Goal: Information Seeking & Learning: Learn about a topic

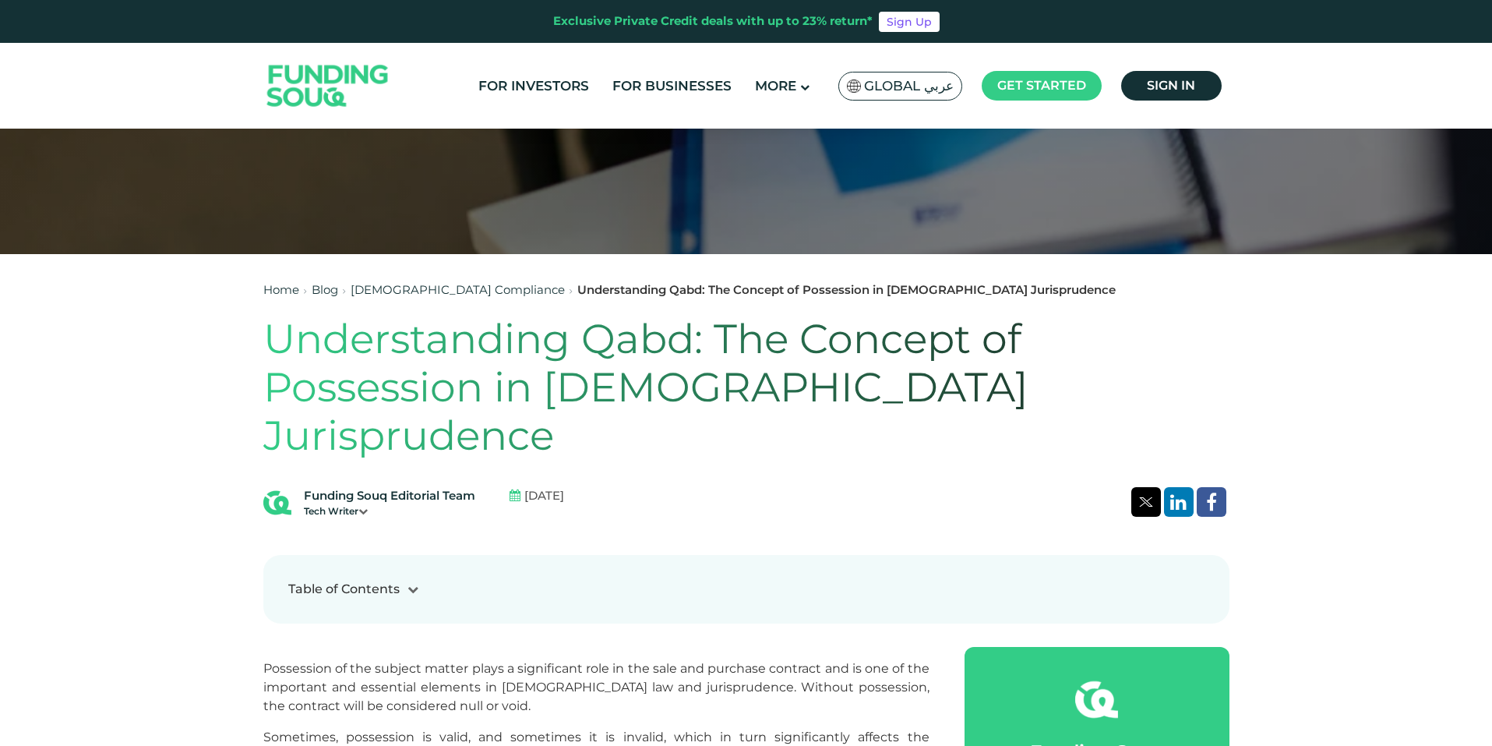
scroll to position [545, 0]
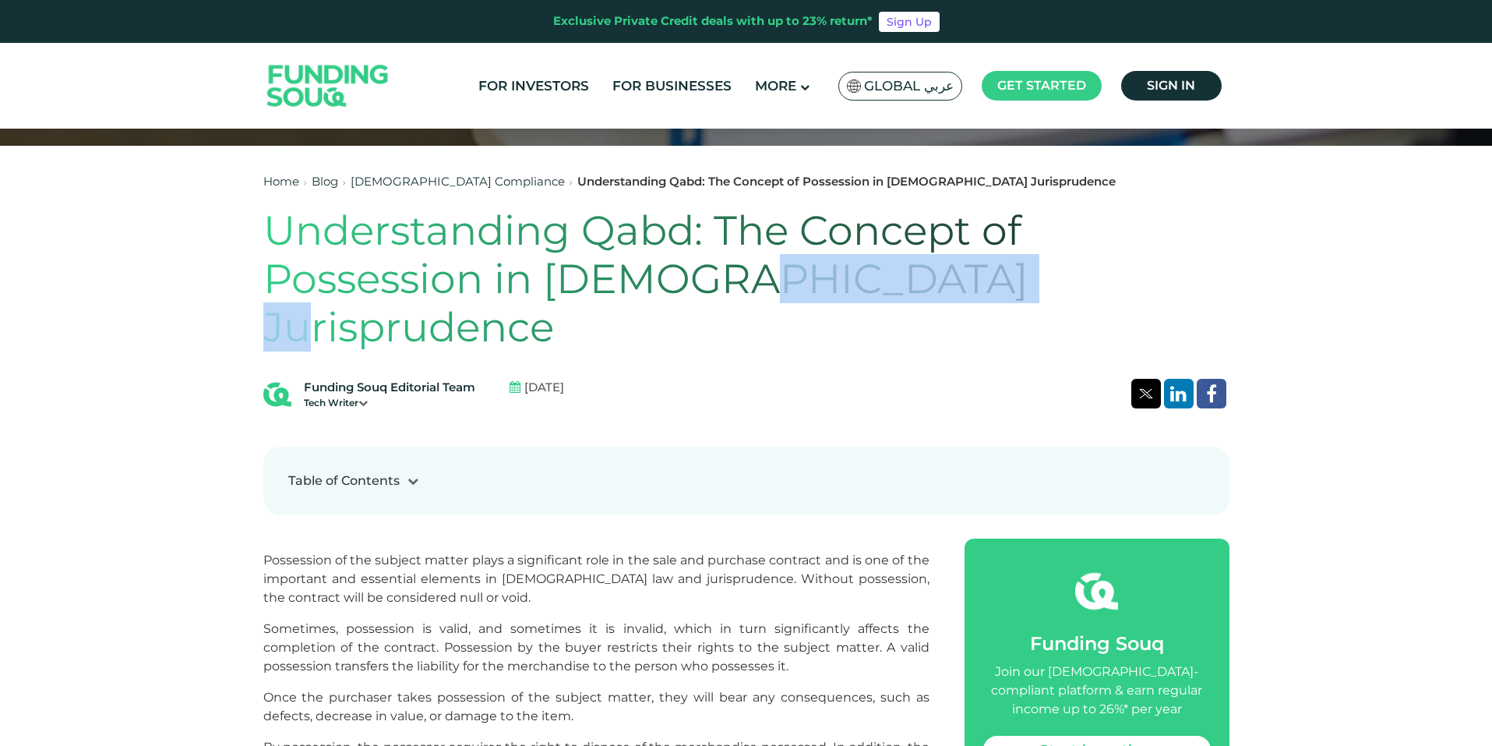
drag, startPoint x: 708, startPoint y: 280, endPoint x: 999, endPoint y: 255, distance: 292.5
click at [999, 255] on h1 "Understanding Qabd: The Concept of Possession in [DEMOGRAPHIC_DATA] Jurispruden…" at bounding box center [746, 279] width 966 height 146
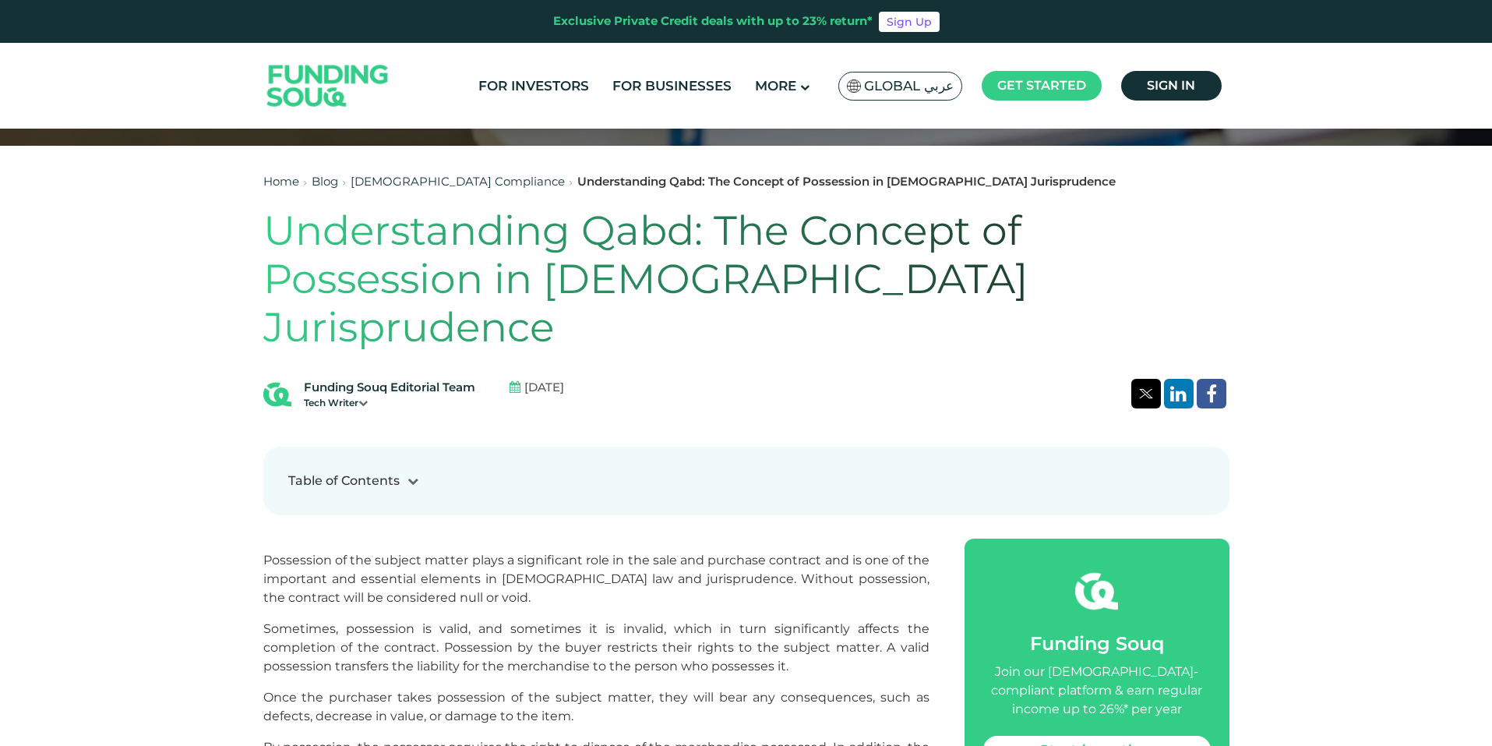
click at [653, 261] on h1 "Understanding Qabd: The Concept of Possession in [DEMOGRAPHIC_DATA] Jurispruden…" at bounding box center [746, 279] width 966 height 146
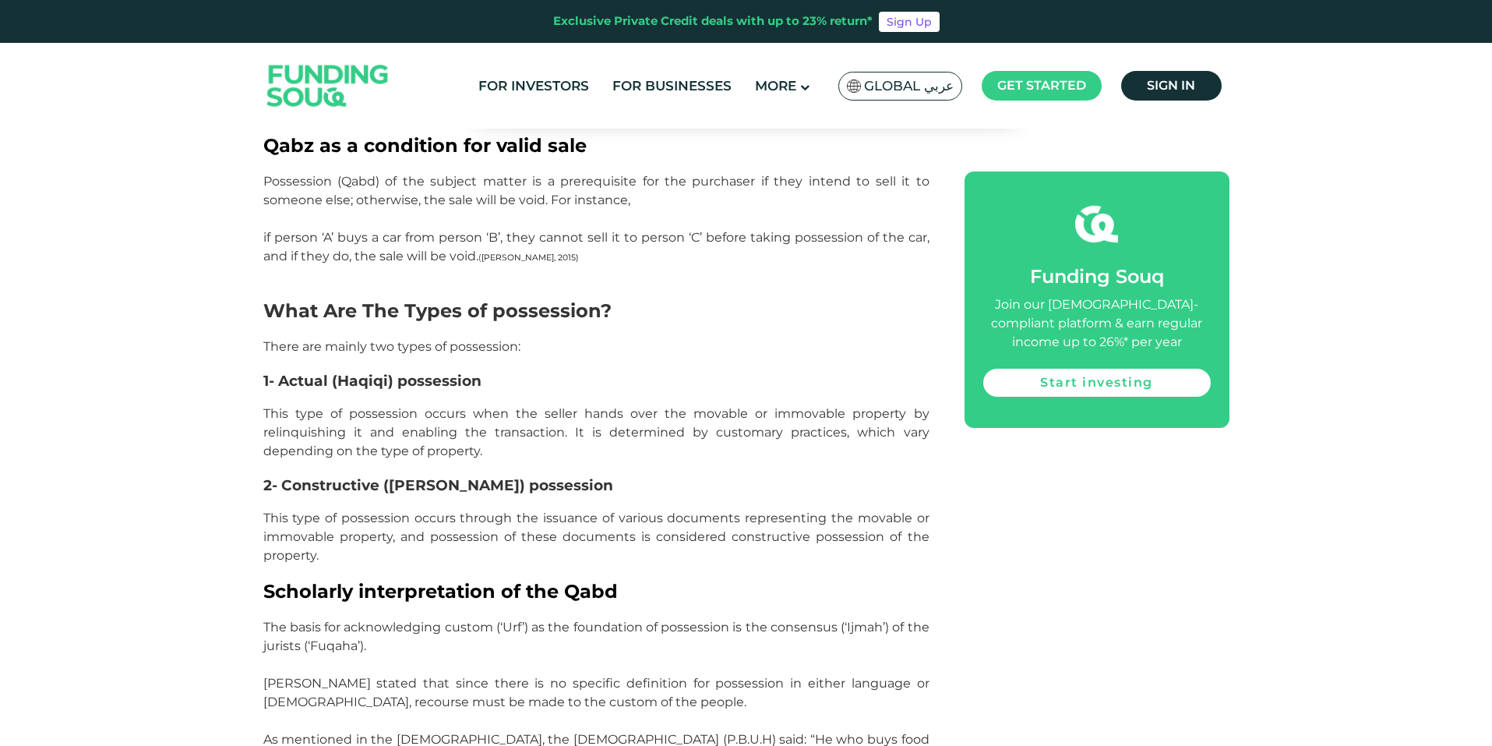
scroll to position [1636, 0]
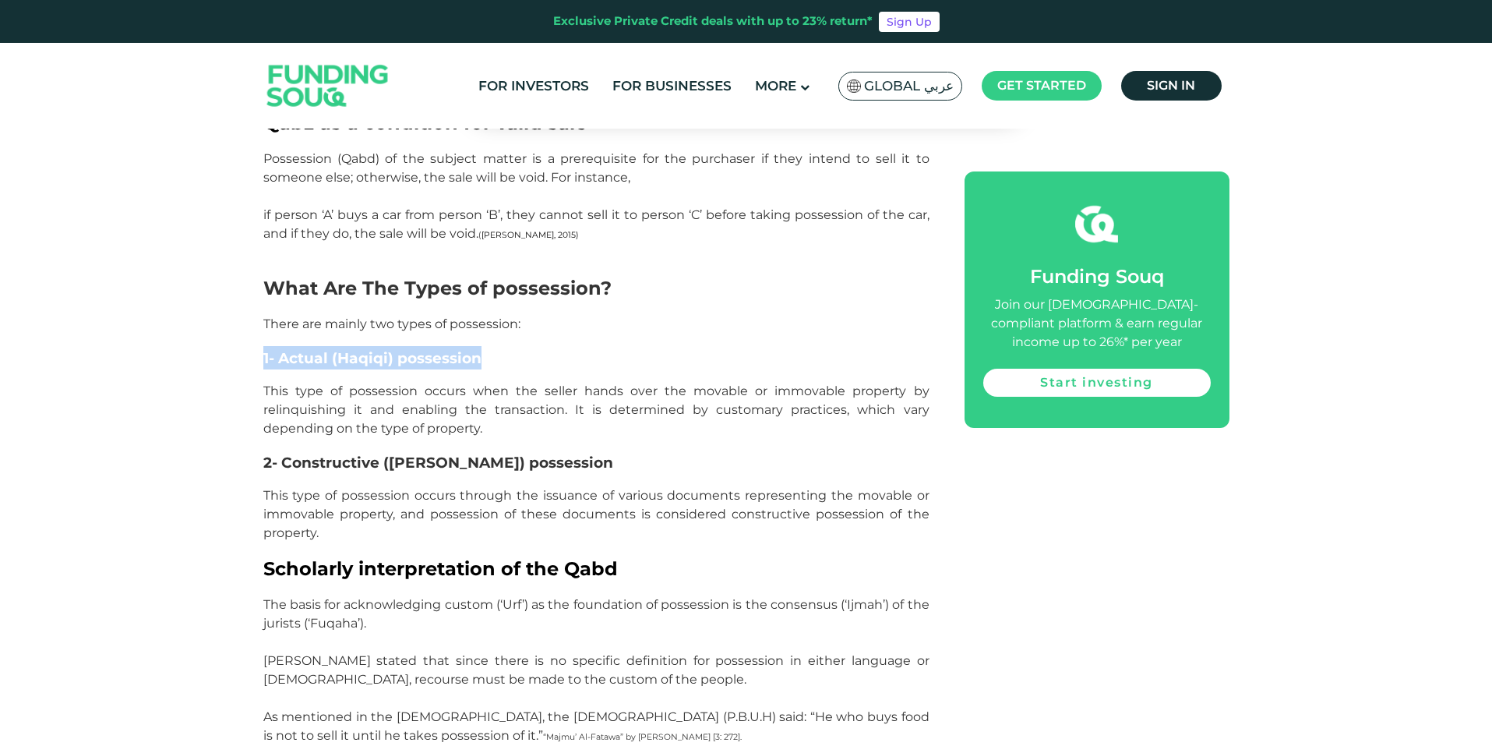
drag, startPoint x: 487, startPoint y: 309, endPoint x: 247, endPoint y: 304, distance: 240.1
drag, startPoint x: 247, startPoint y: 304, endPoint x: 345, endPoint y: 359, distance: 112.7
click at [345, 383] on span "This type of possession occurs when the seller hands over the movable or immova…" at bounding box center [596, 409] width 666 height 52
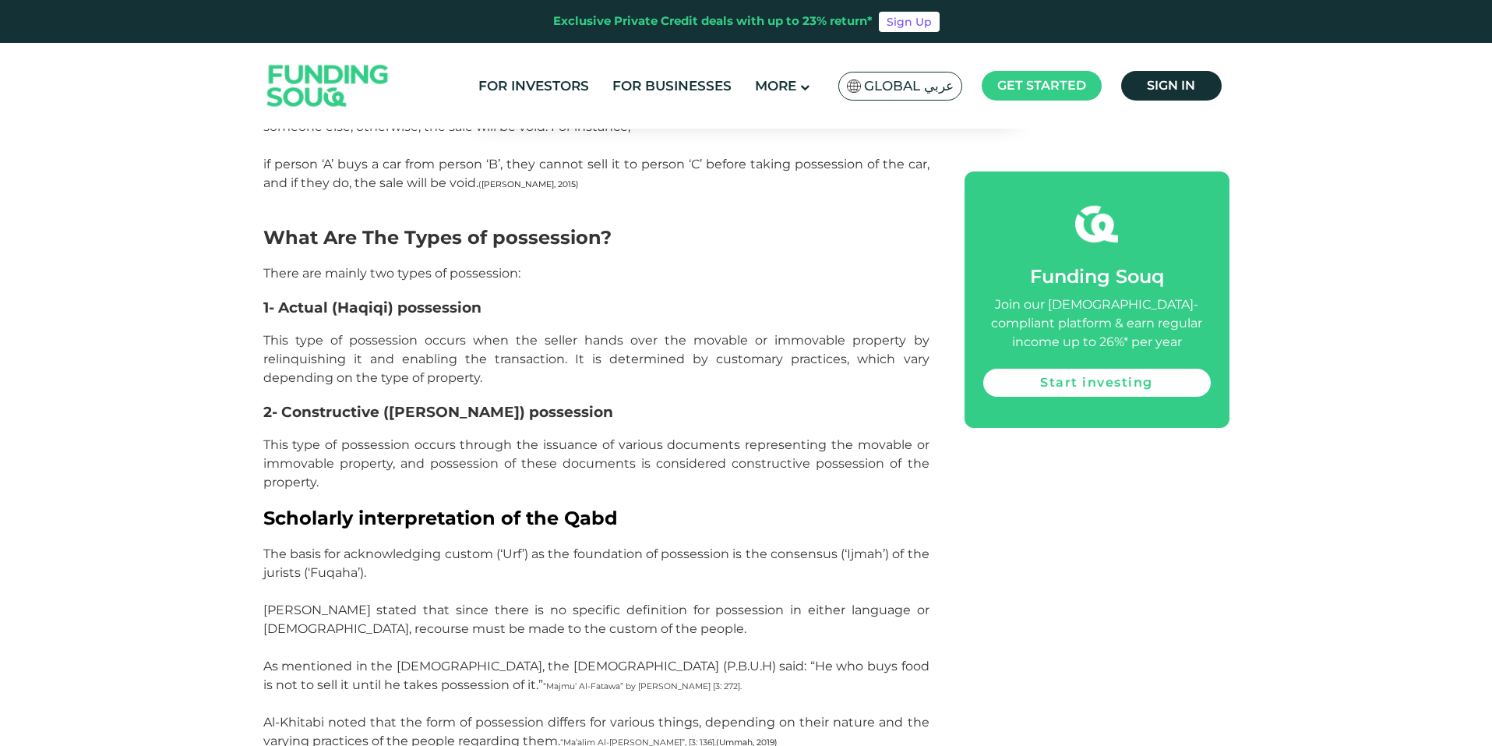
scroll to position [1714, 0]
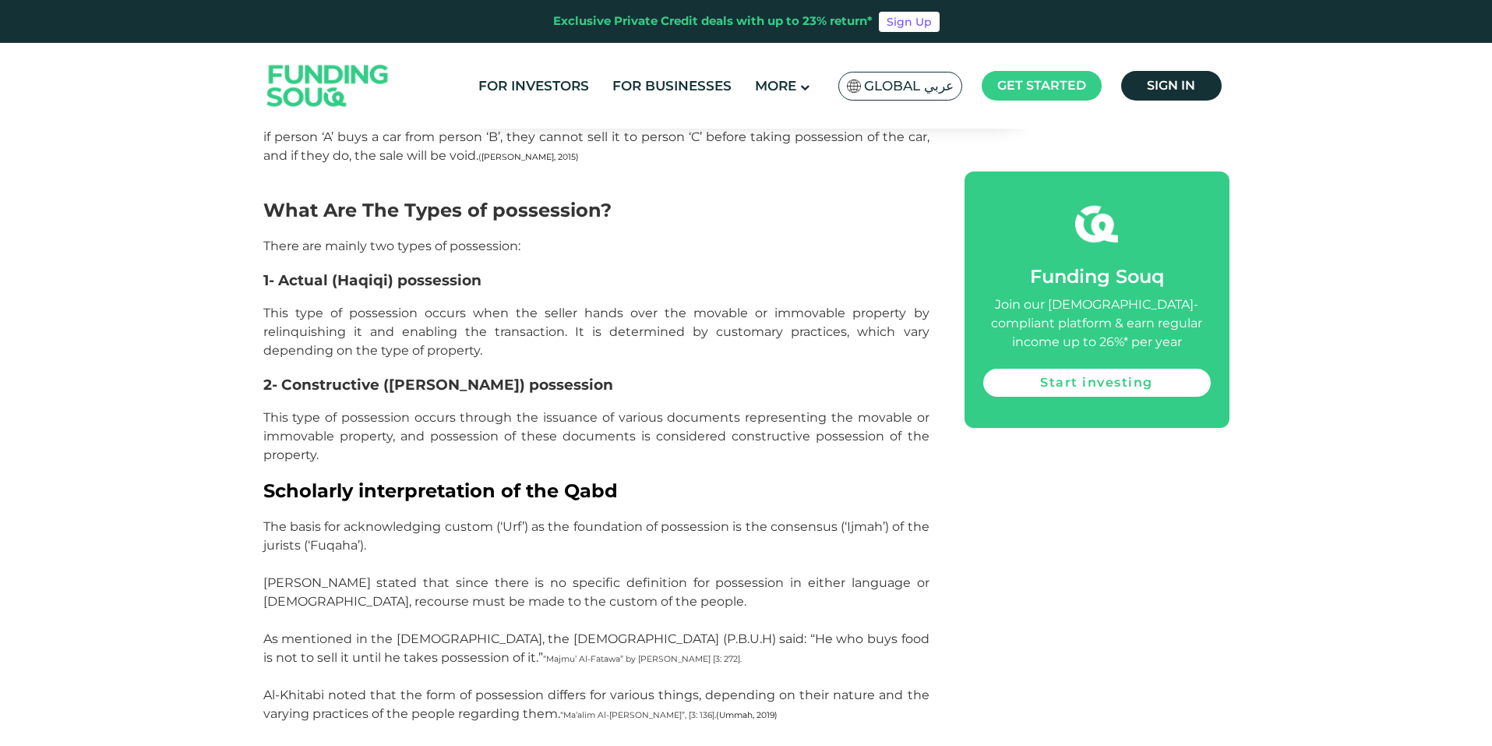
click at [499, 268] on h3 "1- Actual (Haqiqi) possession" at bounding box center [596, 279] width 666 height 23
drag, startPoint x: 488, startPoint y: 233, endPoint x: 277, endPoint y: 235, distance: 210.4
click at [277, 268] on h3 "1- Actual (Haqiqi) possession" at bounding box center [596, 279] width 666 height 23
drag, startPoint x: 550, startPoint y: 336, endPoint x: 242, endPoint y: 338, distance: 307.8
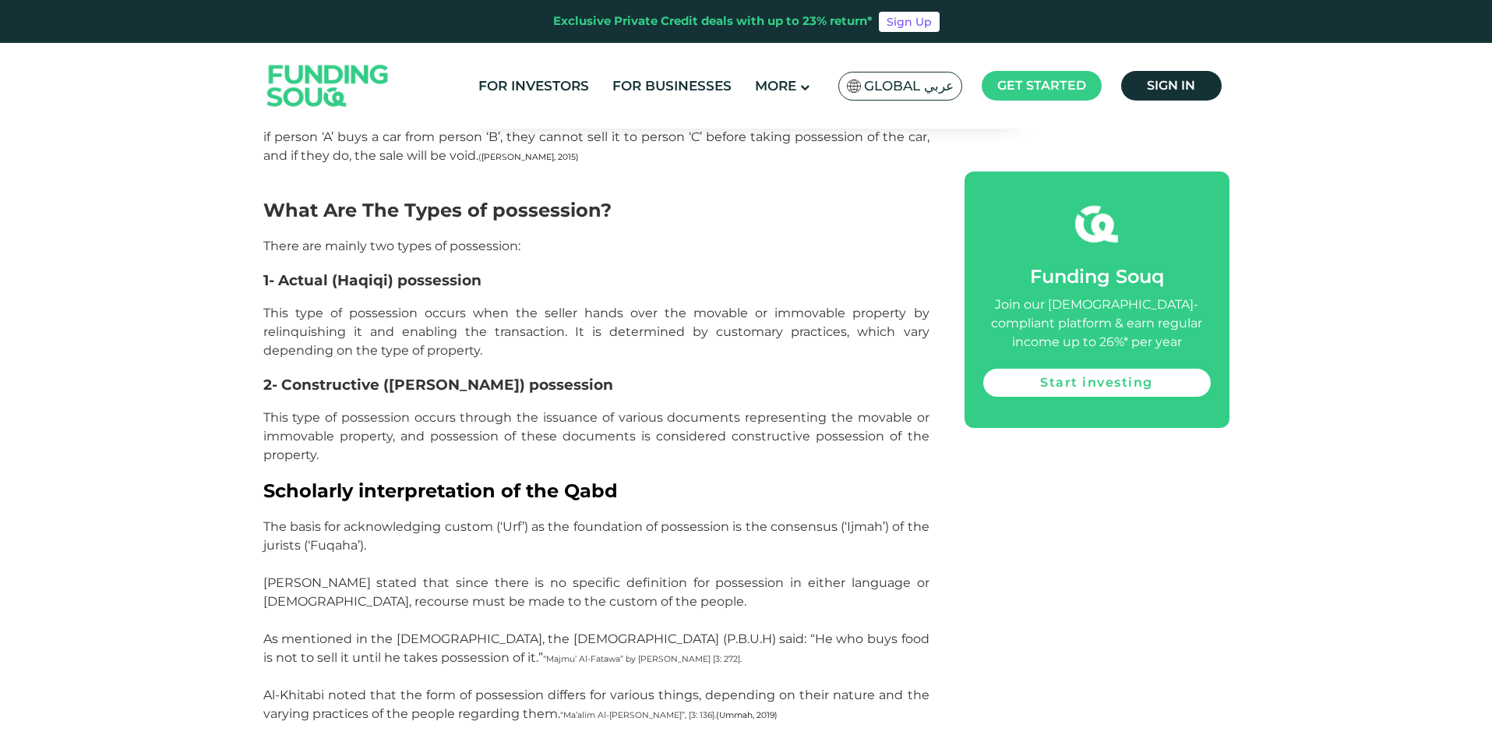
drag, startPoint x: 242, startPoint y: 338, endPoint x: 426, endPoint y: 390, distance: 191.2
click at [426, 410] on span "This type of possession occurs through the issuance of various documents repres…" at bounding box center [596, 436] width 666 height 52
